Goal: Find specific fact: Find contact information

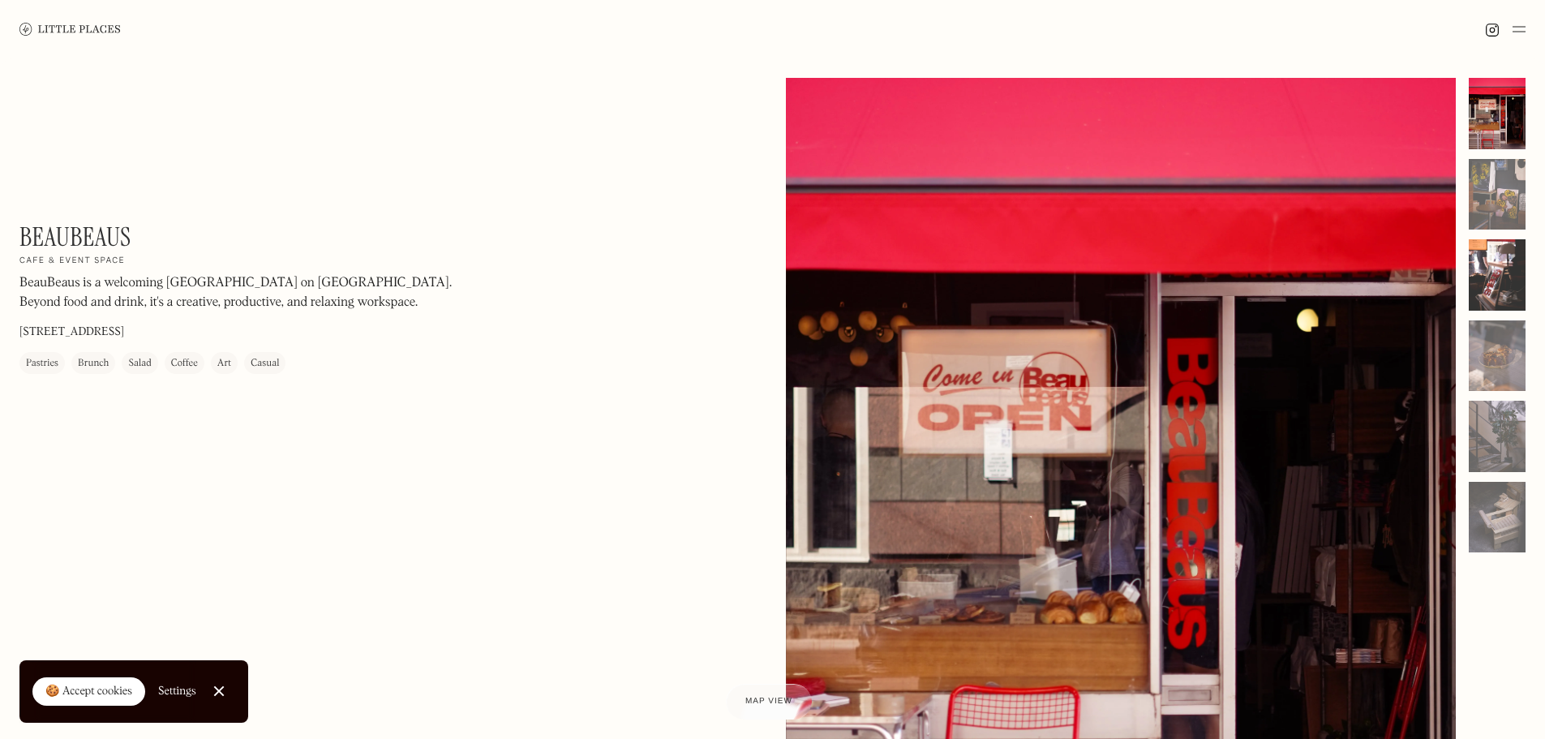
click at [1505, 195] on div at bounding box center [1496, 194] width 57 height 71
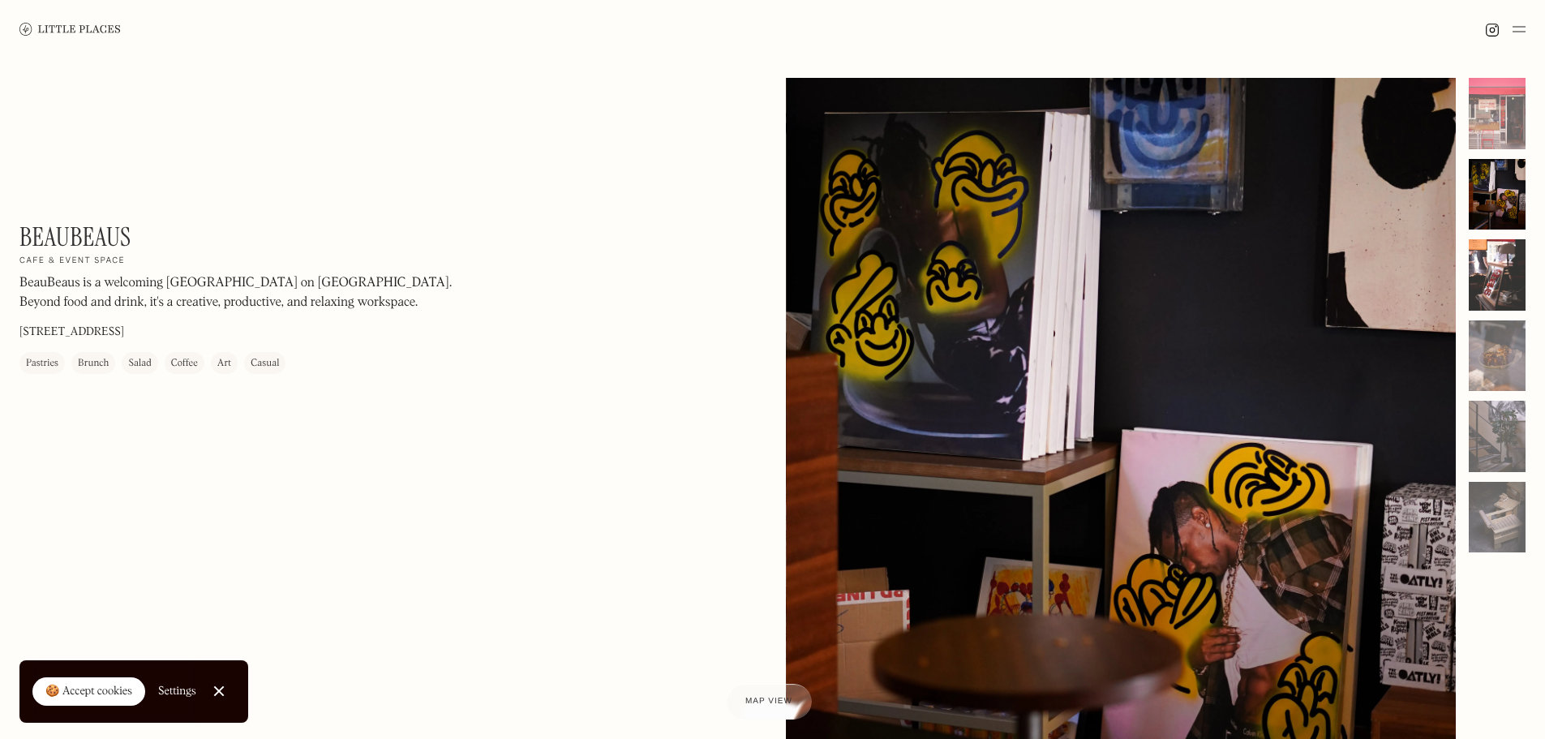
click at [1485, 276] on div at bounding box center [1496, 274] width 57 height 71
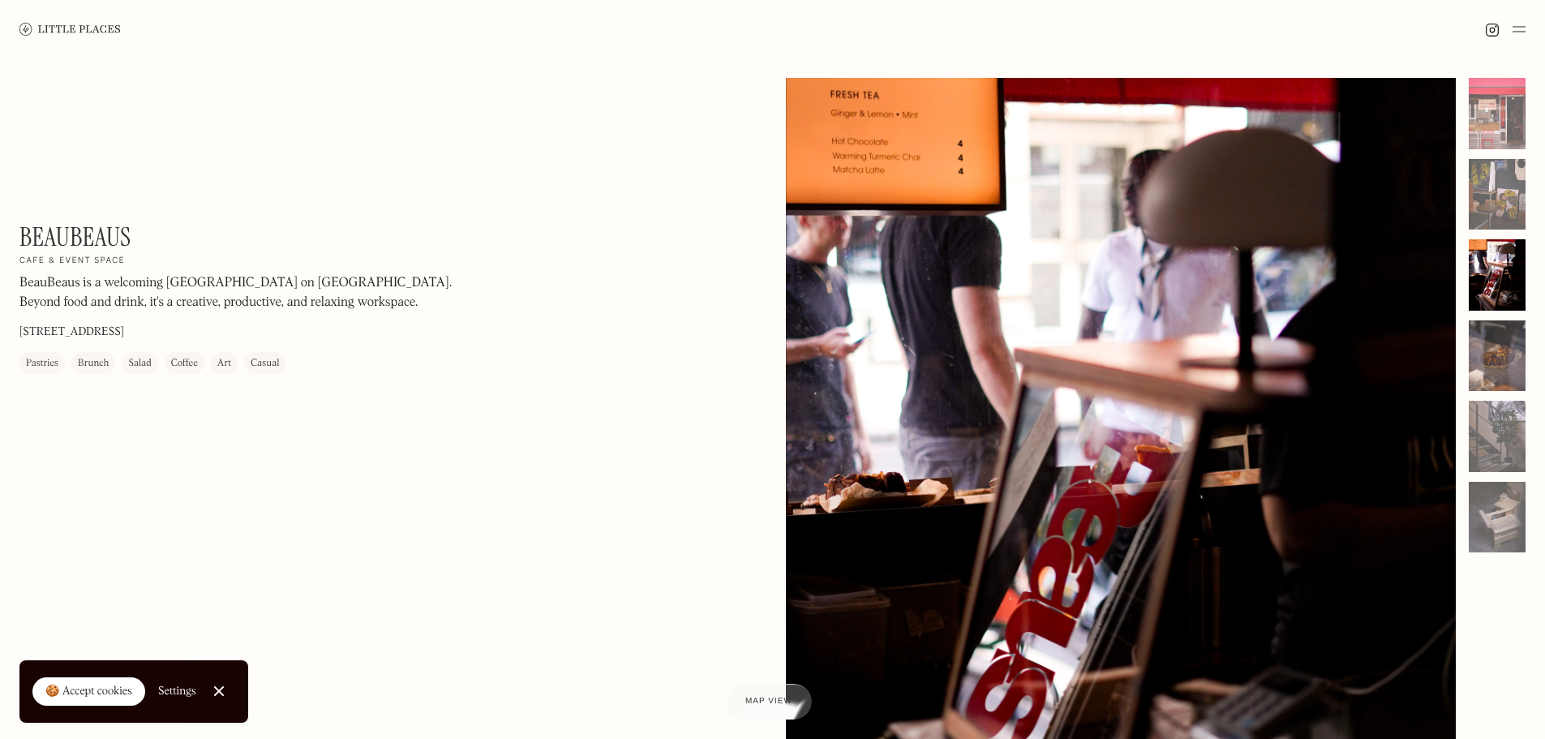
click at [1488, 336] on div at bounding box center [1496, 355] width 57 height 71
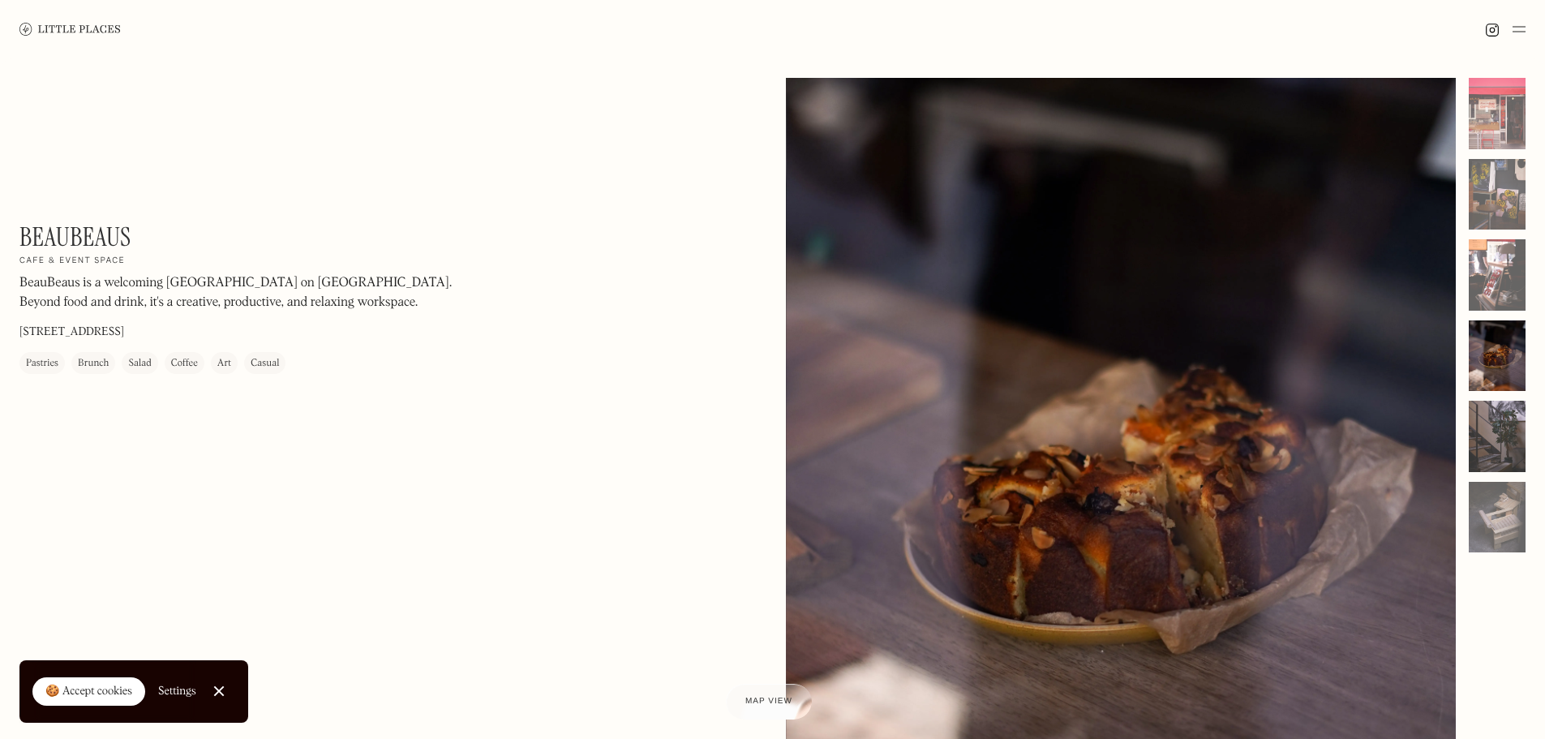
click at [1482, 437] on div at bounding box center [1496, 436] width 57 height 71
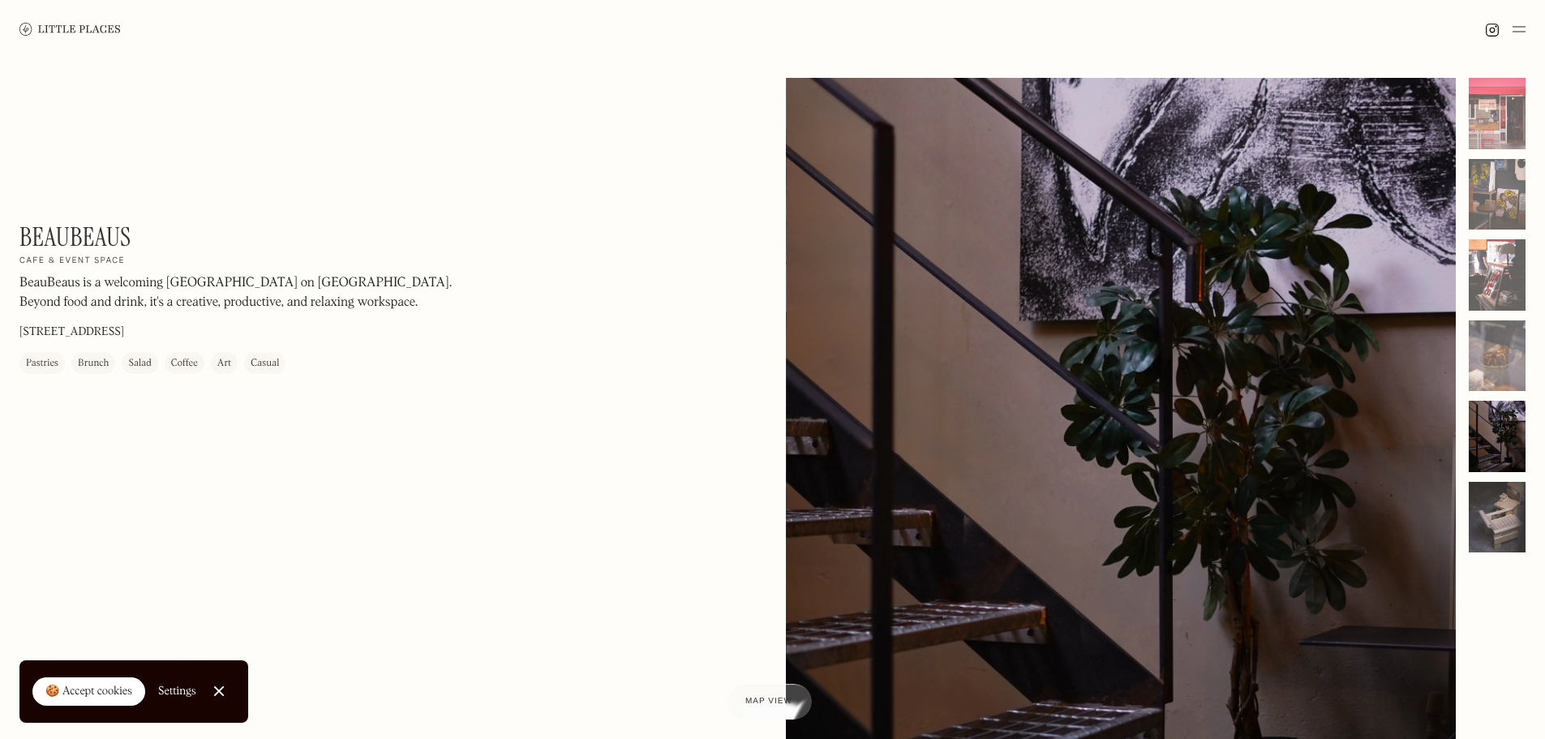
click at [1512, 515] on div at bounding box center [1496, 517] width 57 height 71
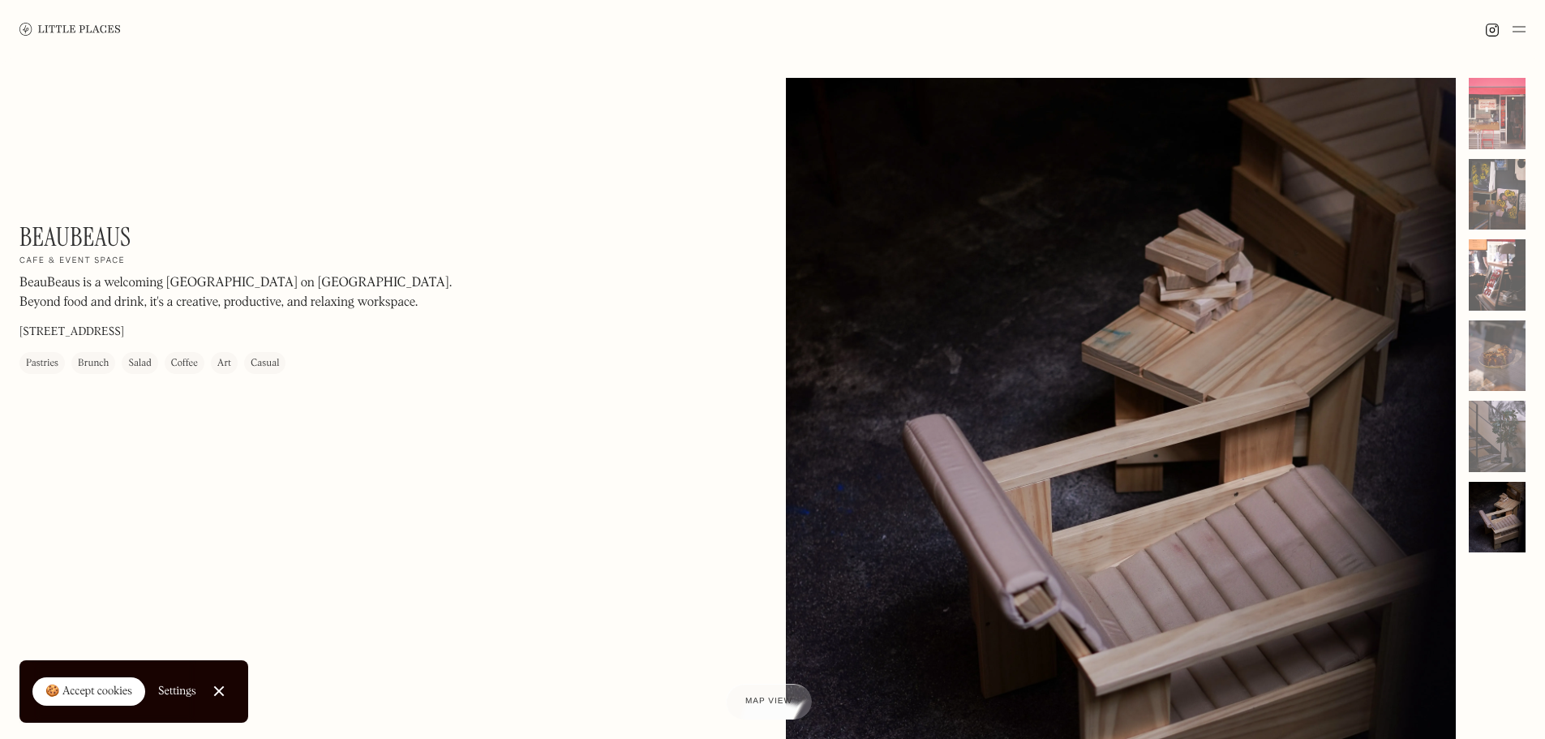
drag, startPoint x: 1026, startPoint y: 277, endPoint x: 930, endPoint y: 161, distance: 150.3
click at [930, 161] on div at bounding box center [1121, 497] width 671 height 838
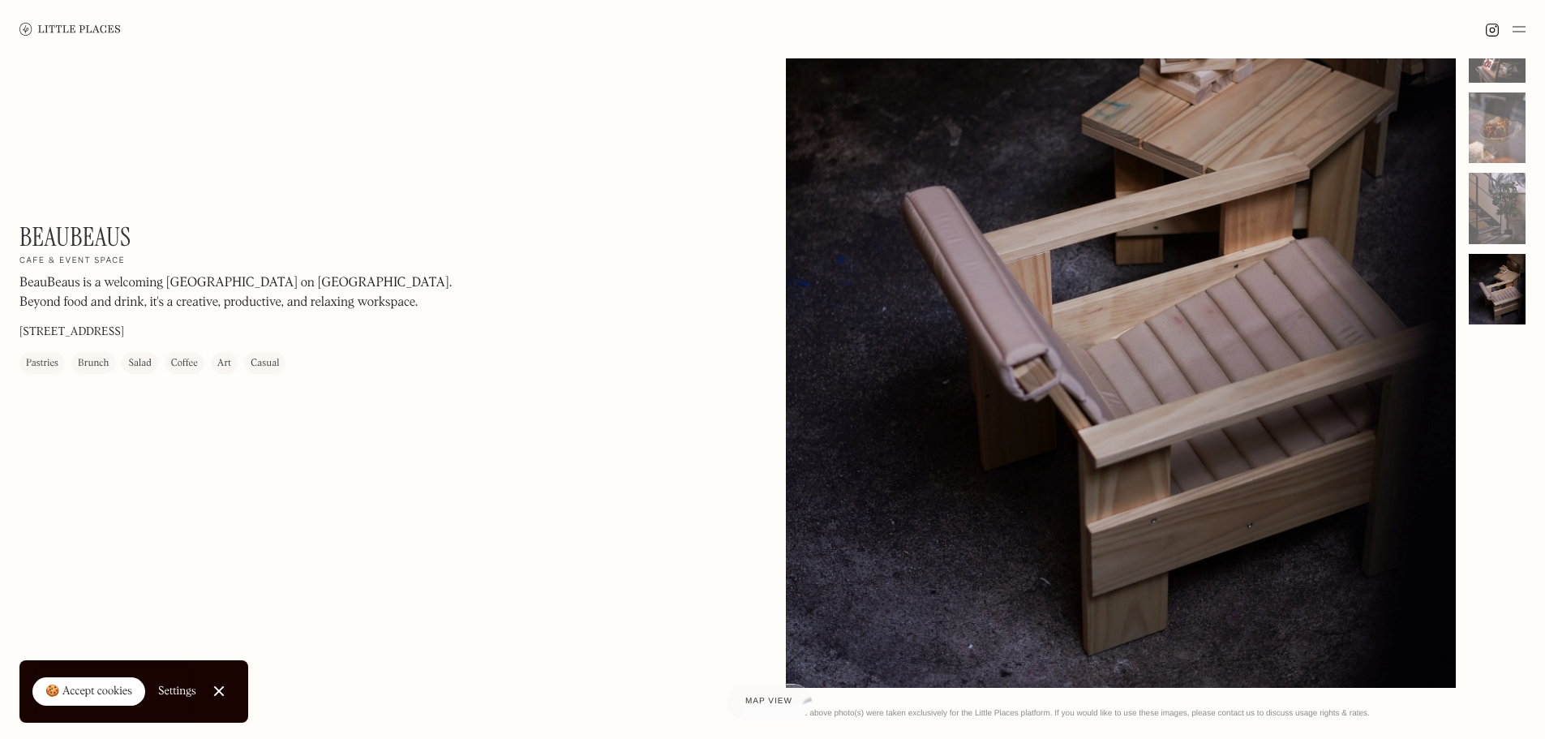
scroll to position [162, 0]
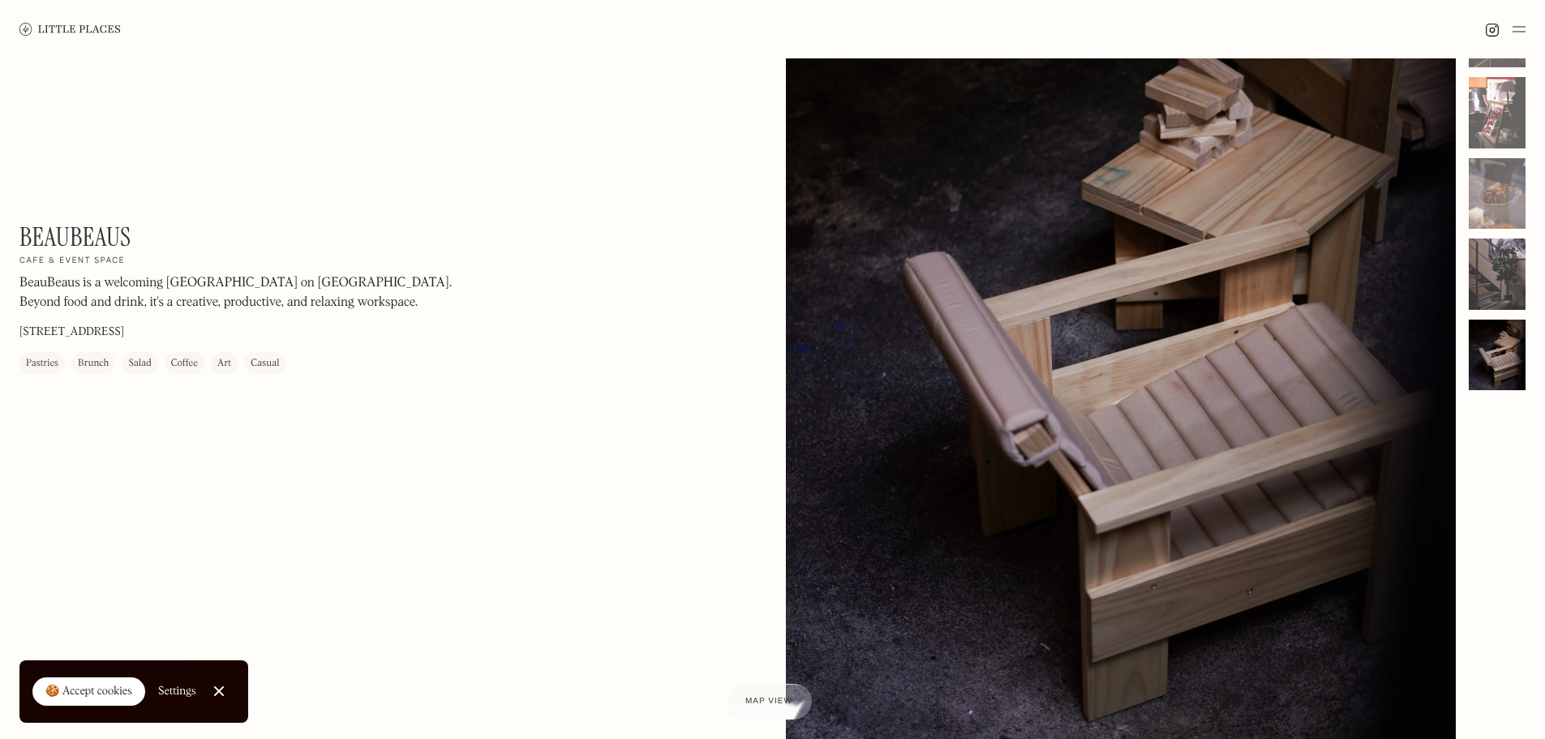
click at [1493, 265] on div at bounding box center [1496, 273] width 57 height 71
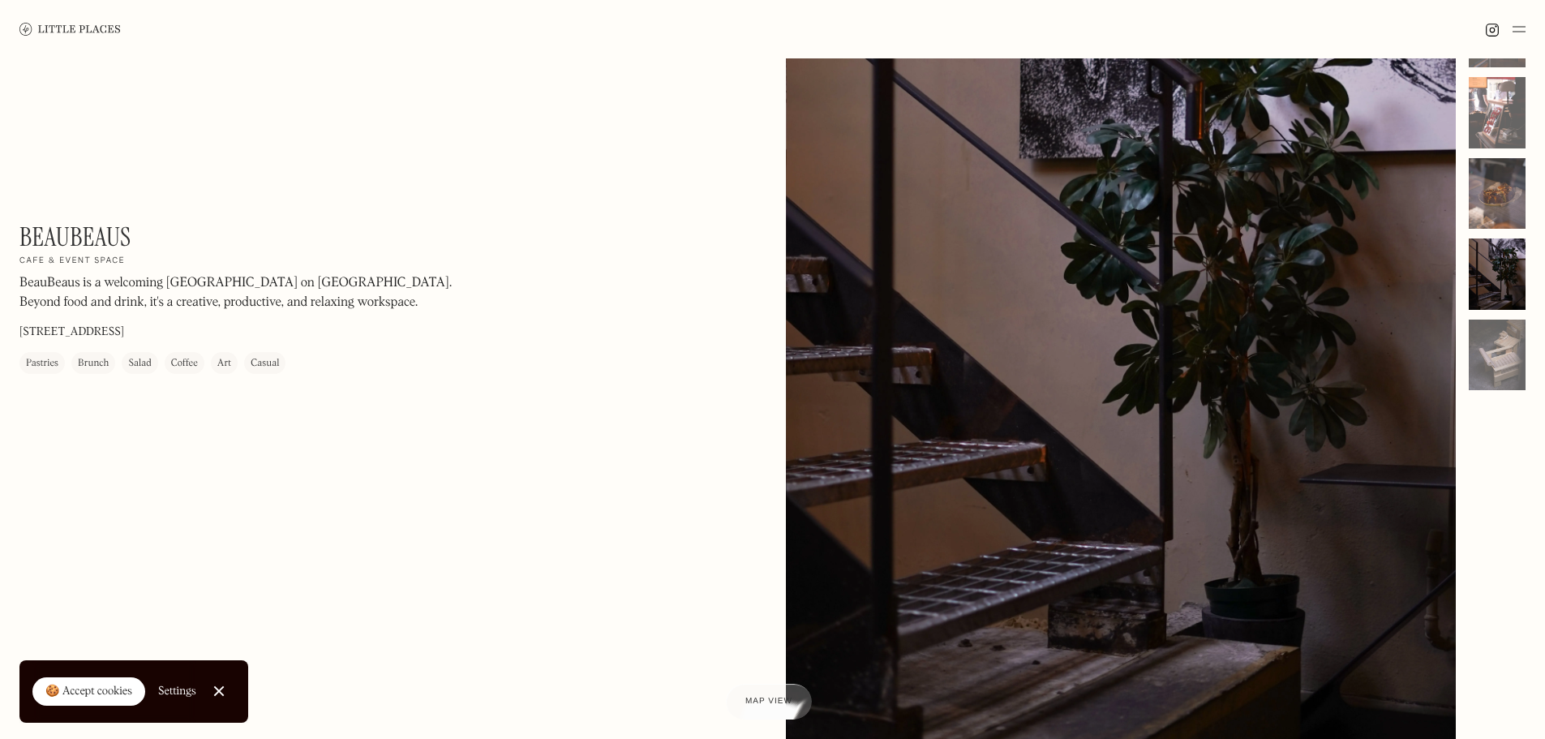
click at [1494, 182] on div at bounding box center [1496, 193] width 57 height 71
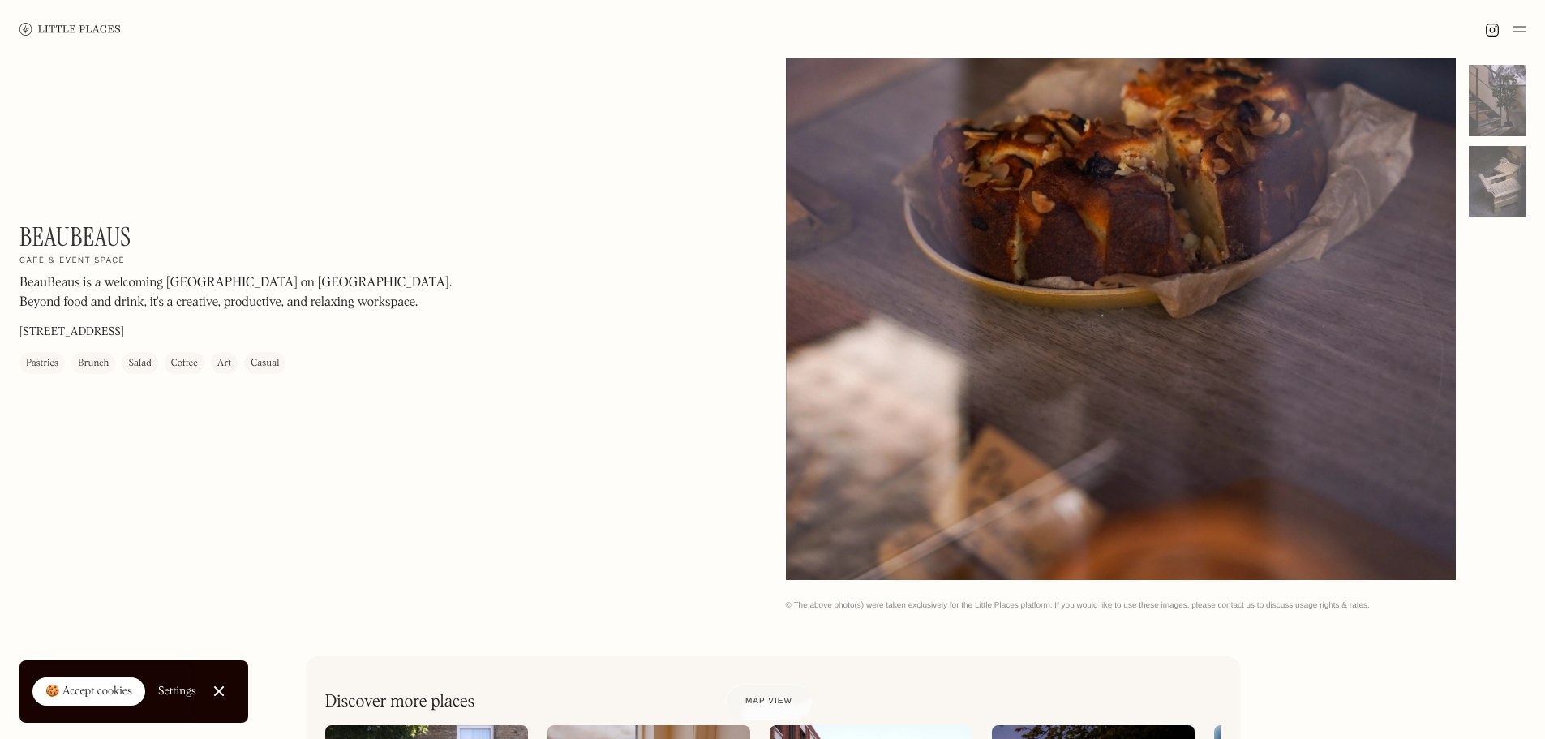
scroll to position [81, 0]
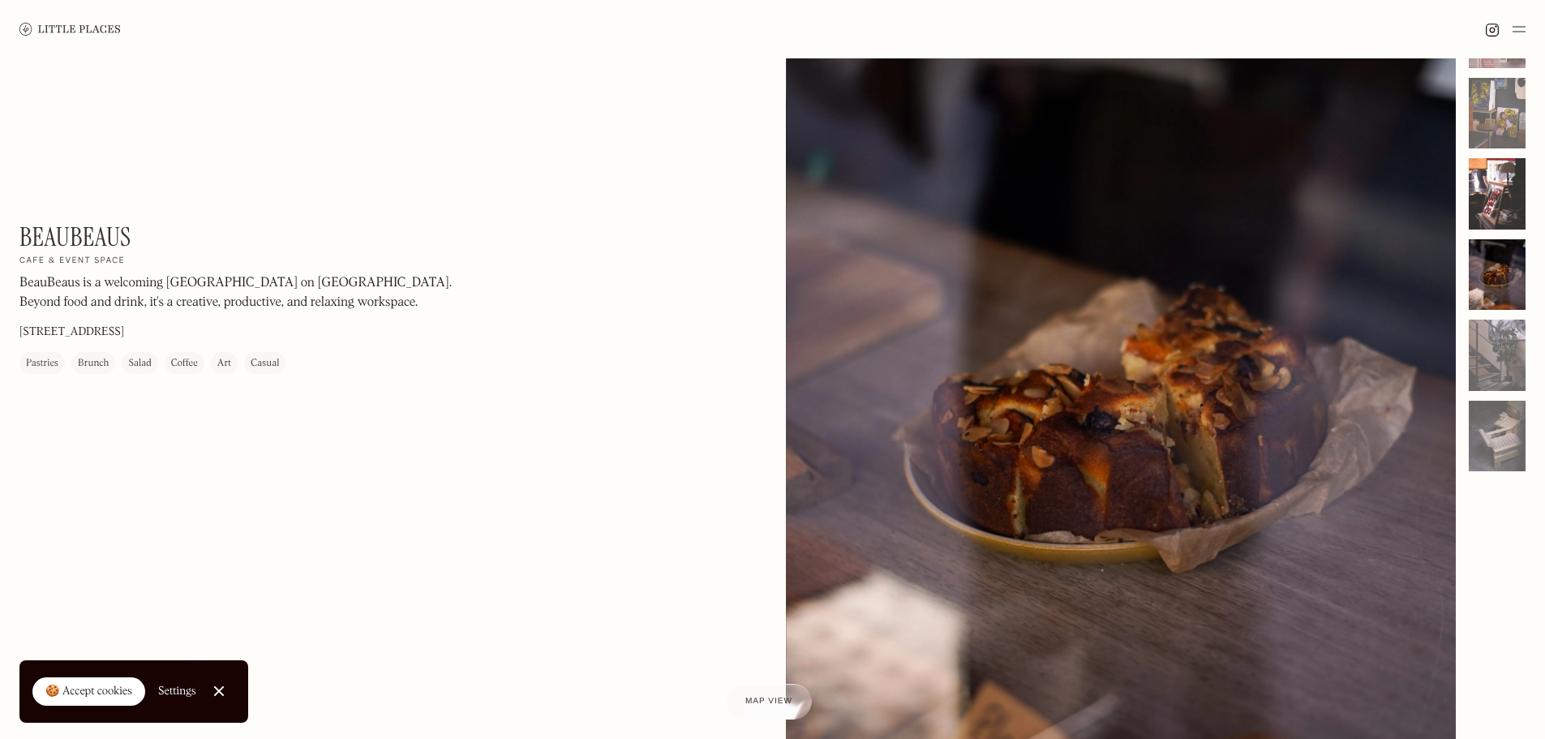
click at [1489, 199] on div at bounding box center [1496, 193] width 57 height 71
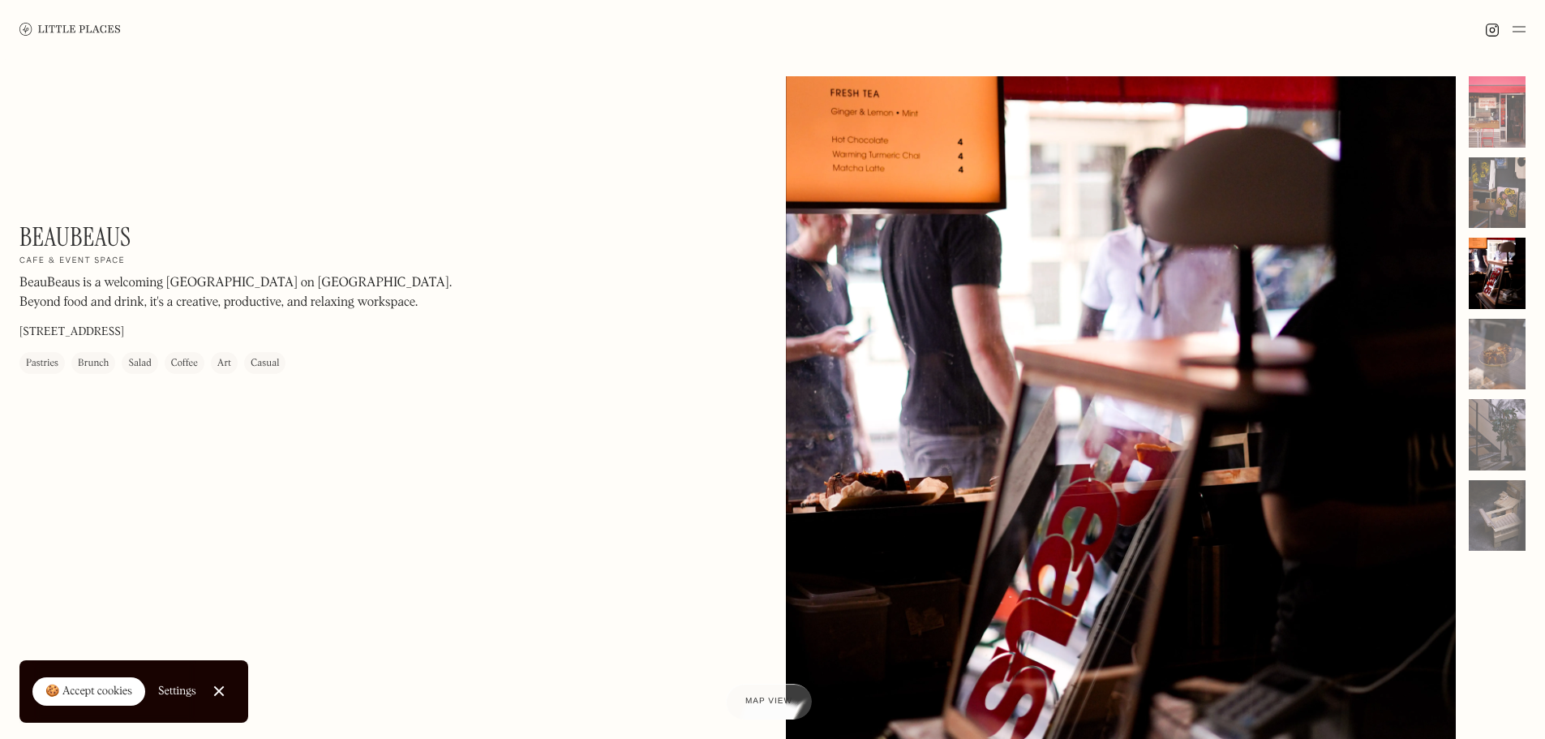
scroll to position [0, 0]
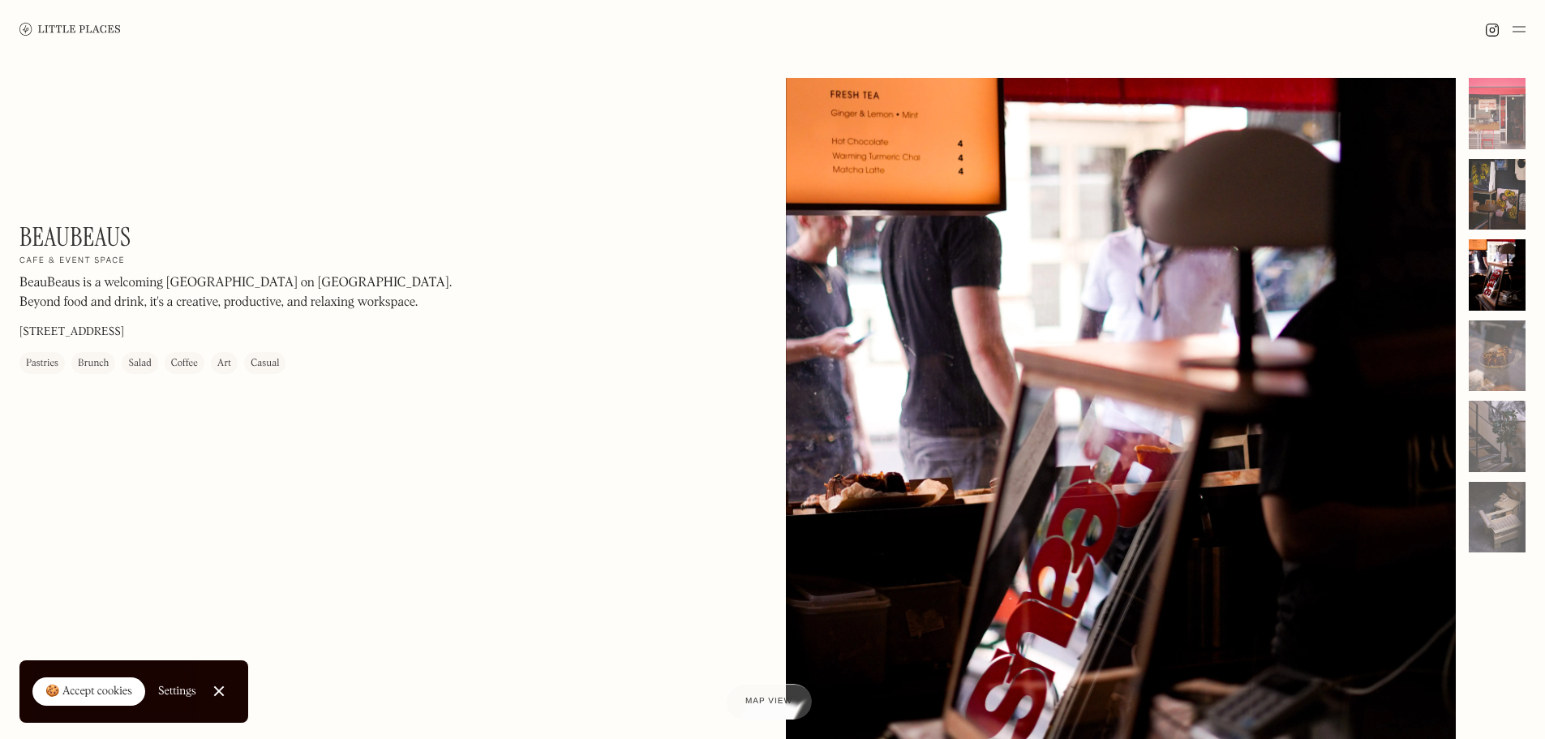
click at [1504, 174] on div at bounding box center [1496, 194] width 57 height 71
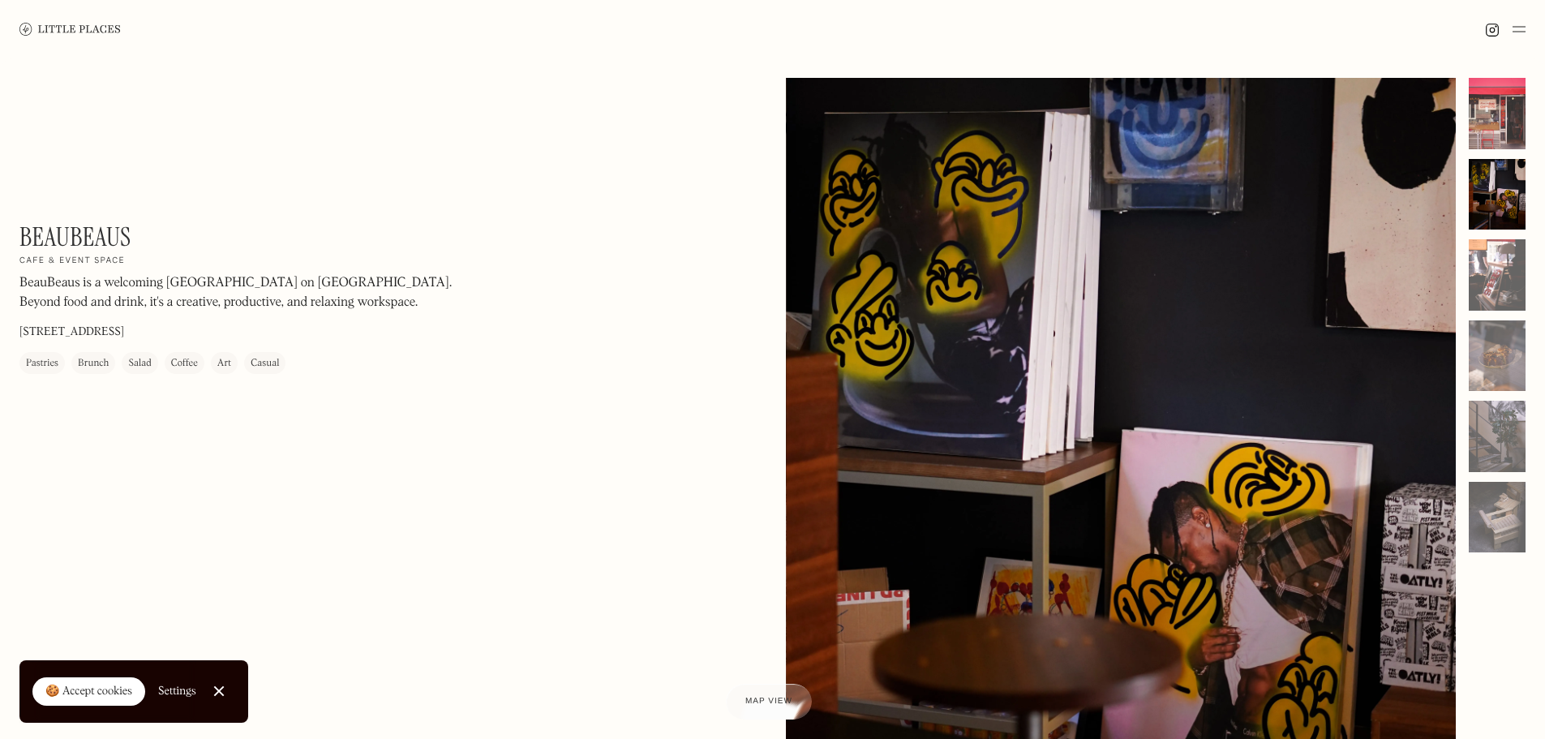
click at [1508, 110] on div at bounding box center [1496, 113] width 57 height 71
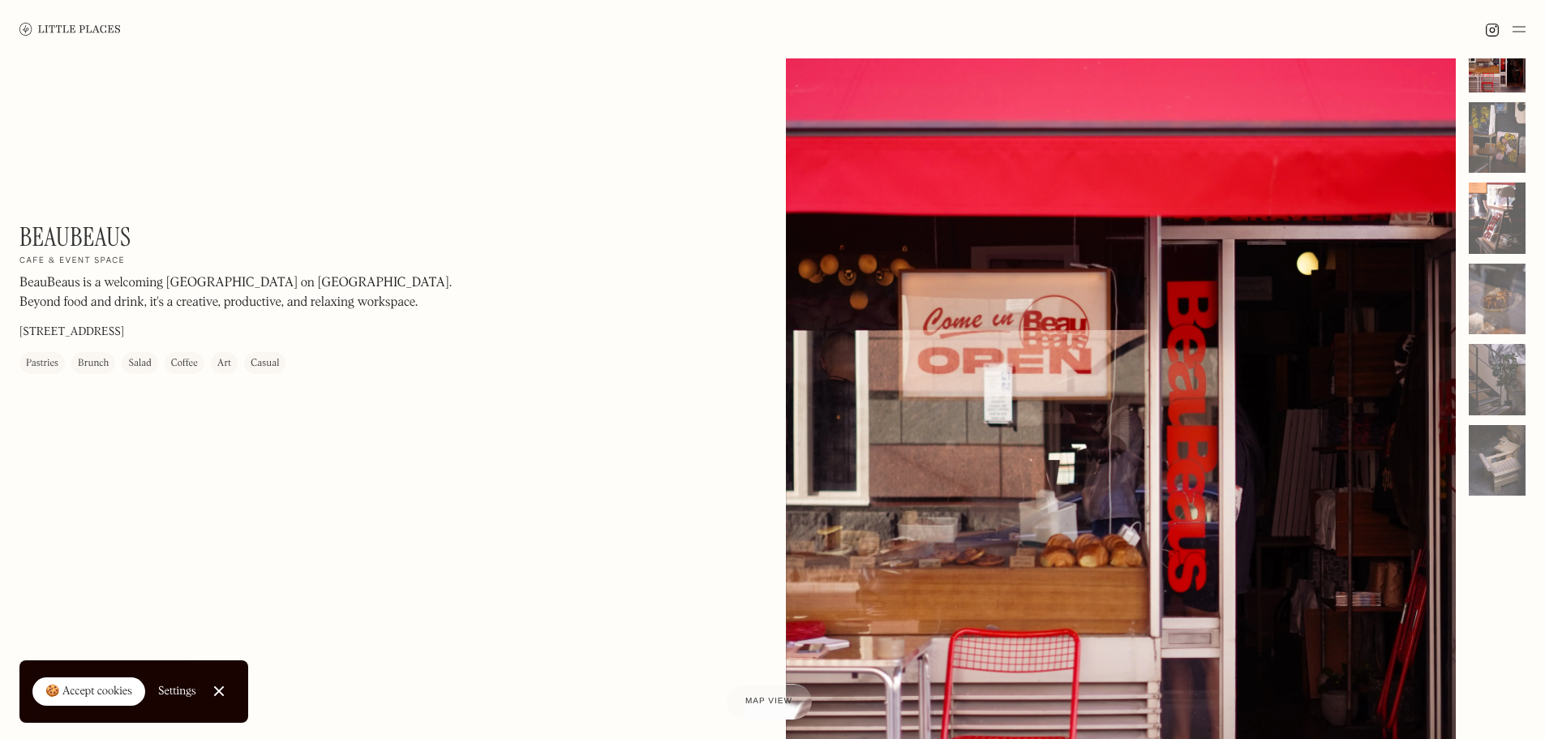
scroll to position [162, 0]
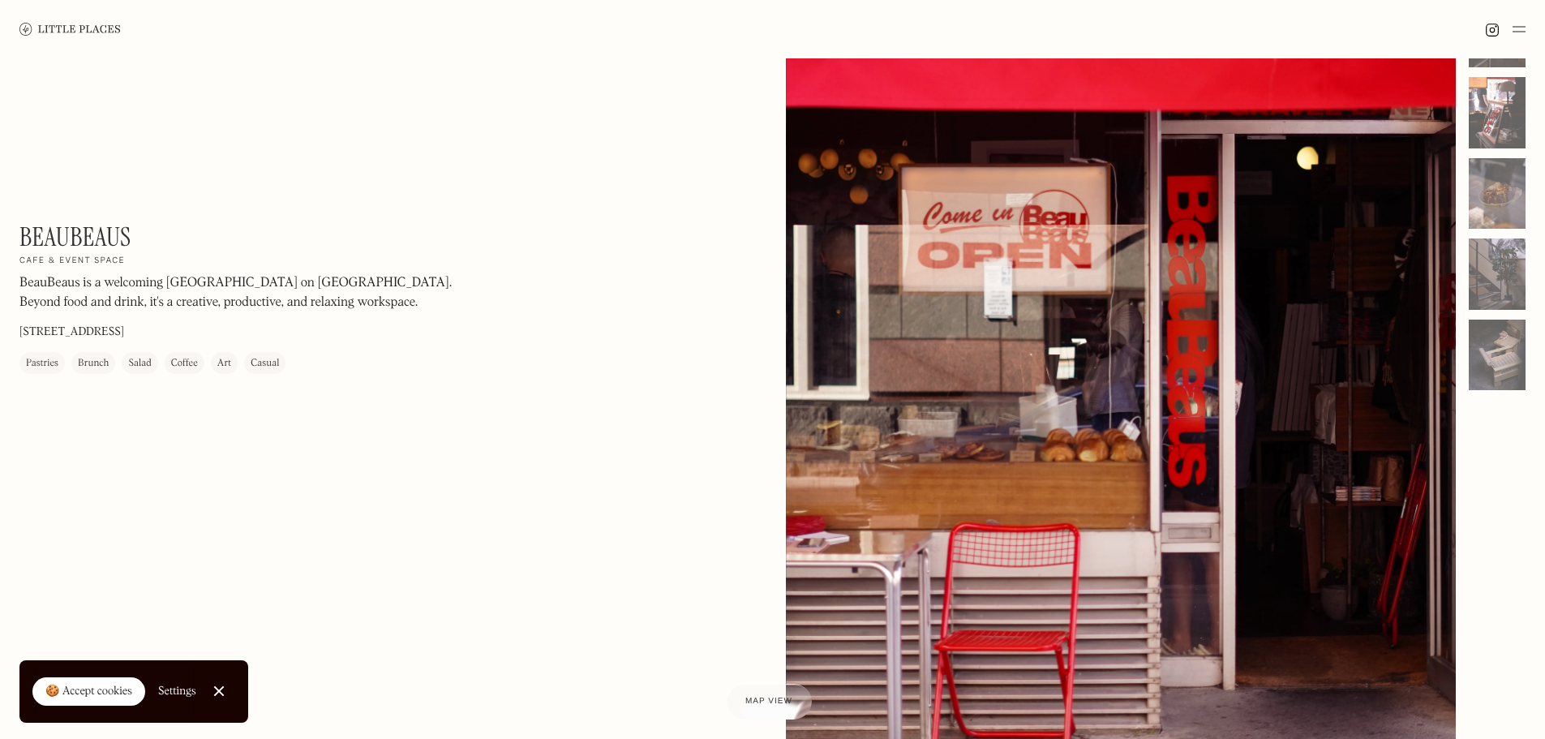
click at [93, 692] on div "🍪 Accept cookies" at bounding box center [88, 692] width 87 height 16
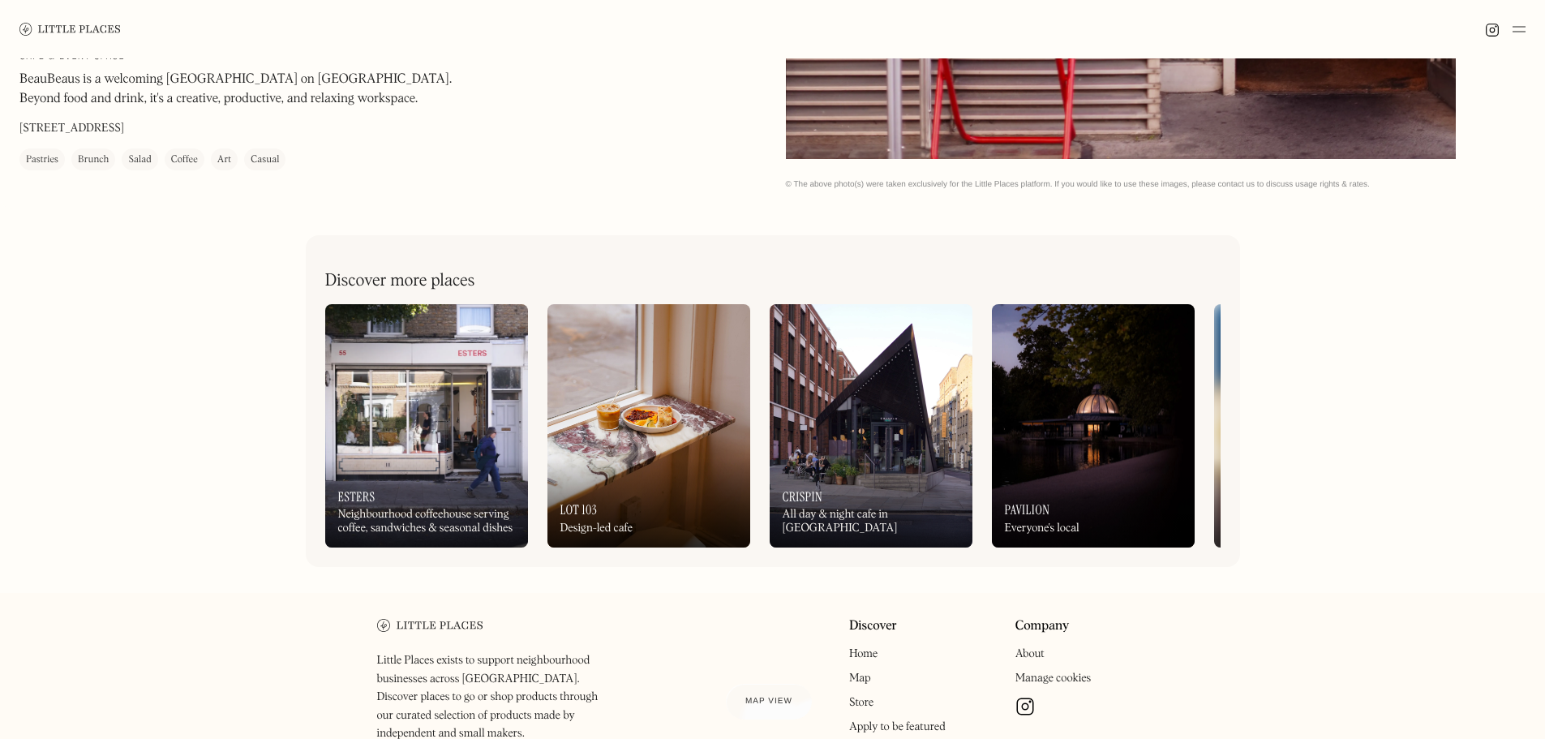
scroll to position [474, 0]
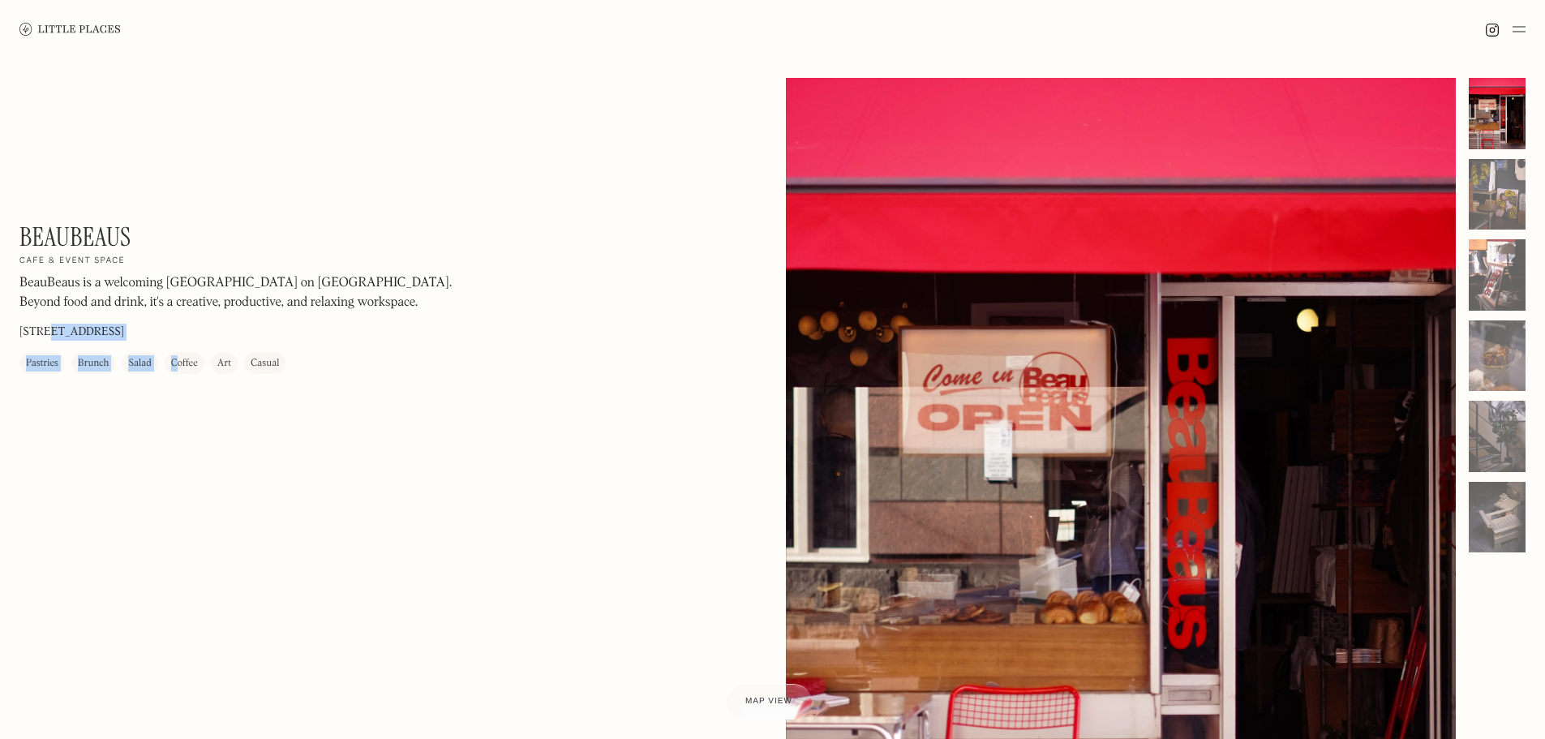
drag, startPoint x: 178, startPoint y: 337, endPoint x: 44, endPoint y: 332, distance: 133.9
click at [44, 332] on div "BeauBeaus On Our Radar Cafe & event space BeauBeaus is a welcoming [GEOGRAPHIC_…" at bounding box center [238, 297] width 438 height 152
click at [205, 340] on div "BeauBeaus On Our Radar Cafe & event space BeauBeaus is a welcoming [GEOGRAPHIC_…" at bounding box center [238, 297] width 438 height 152
drag, startPoint x: 22, startPoint y: 331, endPoint x: 155, endPoint y: 324, distance: 133.2
click at [124, 324] on p "[STREET_ADDRESS]" at bounding box center [71, 332] width 105 height 17
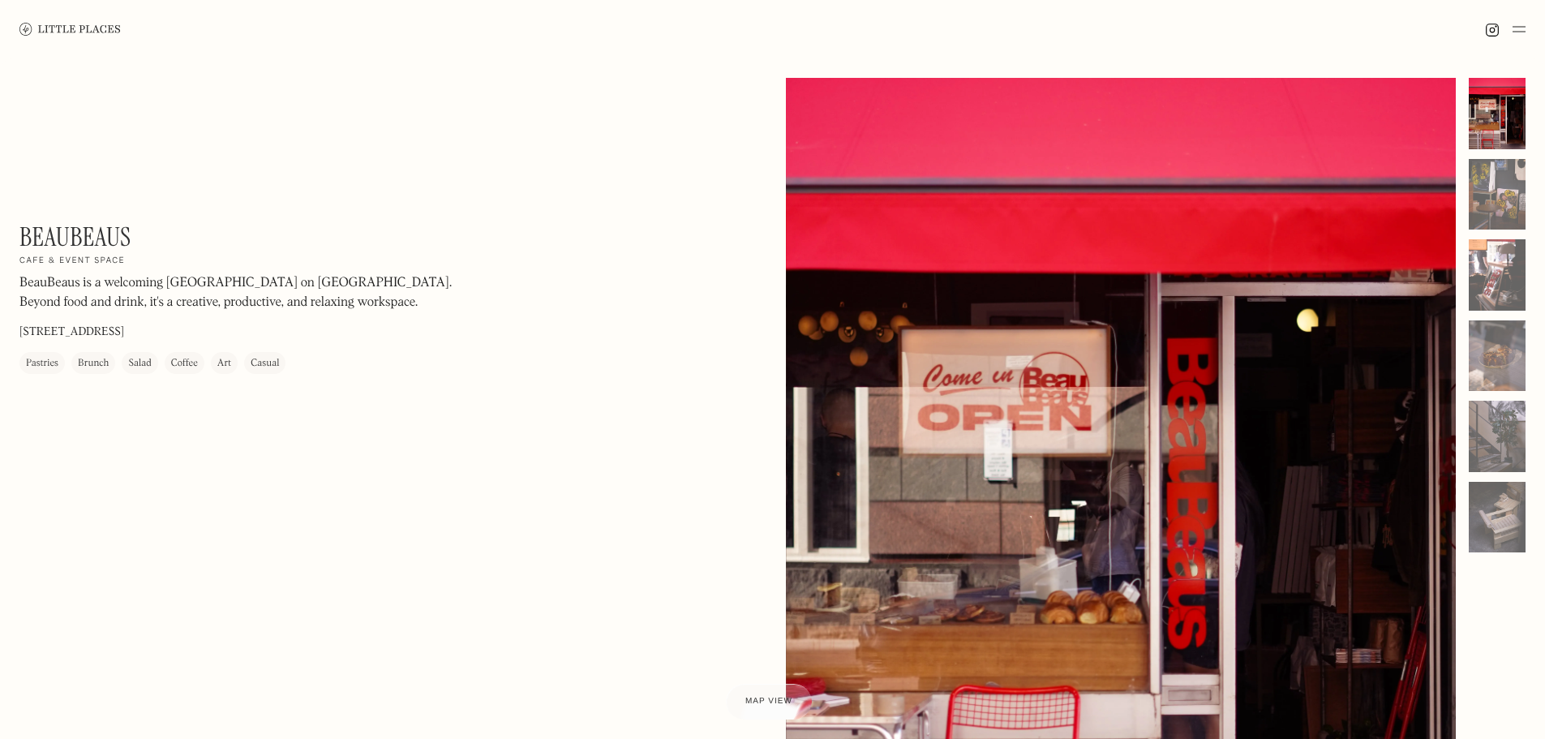
copy p "[STREET_ADDRESS]"
